Goal: Transaction & Acquisition: Purchase product/service

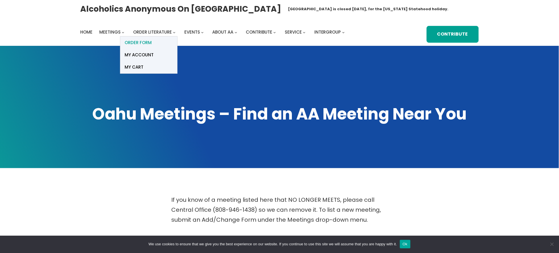
click at [142, 42] on span "ORDER FORM" at bounding box center [138, 43] width 27 height 8
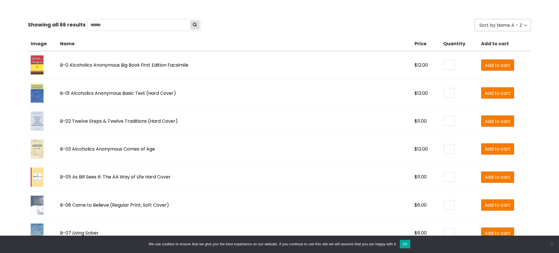
scroll to position [189, 0]
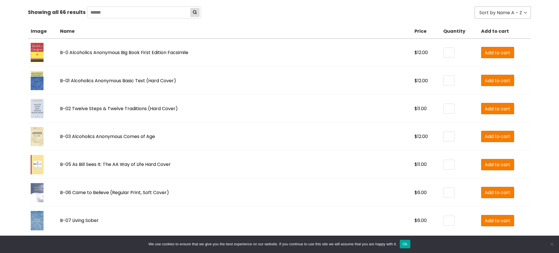
click at [444, 79] on input "*" at bounding box center [449, 80] width 10 height 9
click at [485, 79] on span "Add to cart" at bounding box center [498, 80] width 26 height 7
type input "*"
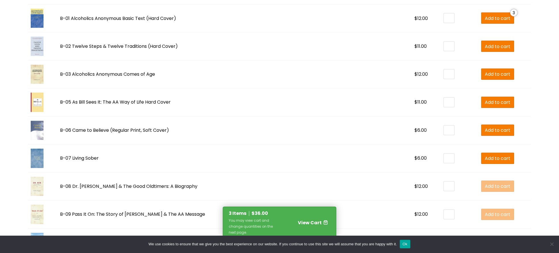
scroll to position [303, 0]
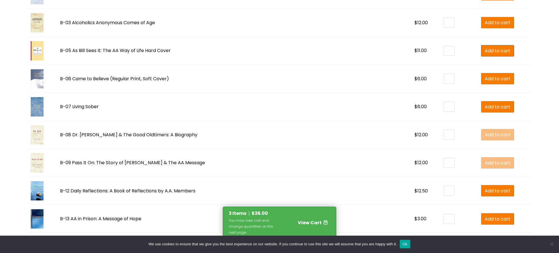
click at [485, 50] on span "Add to cart" at bounding box center [498, 51] width 26 height 7
click at [303, 222] on span "View Cart" at bounding box center [310, 222] width 24 height 7
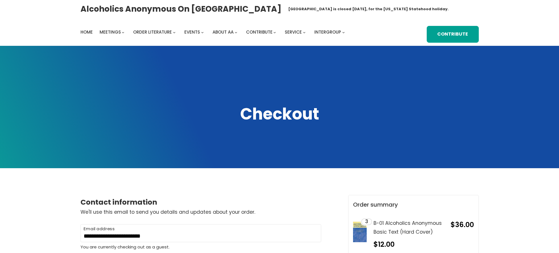
select select "**"
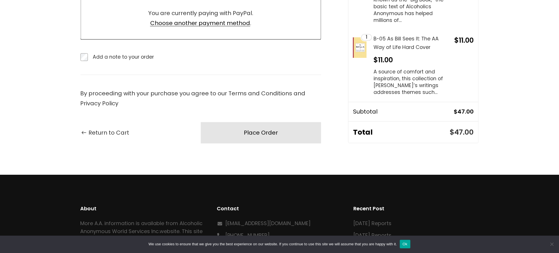
scroll to position [531, 0]
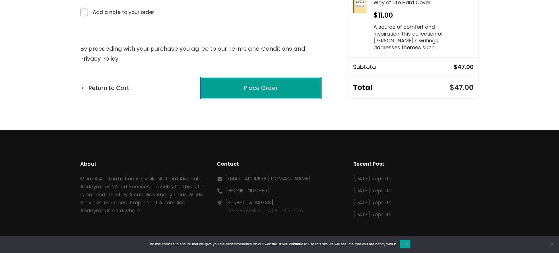
click at [274, 84] on div "Place Order" at bounding box center [261, 88] width 34 height 10
